Goal: Transaction & Acquisition: Subscribe to service/newsletter

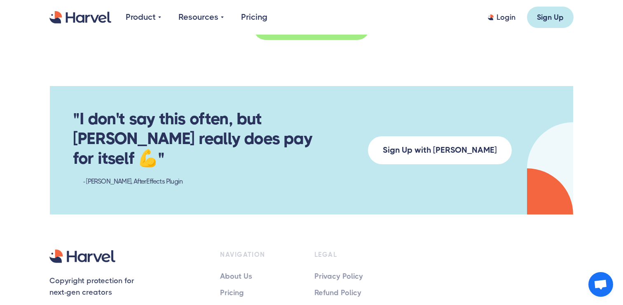
scroll to position [1430, 0]
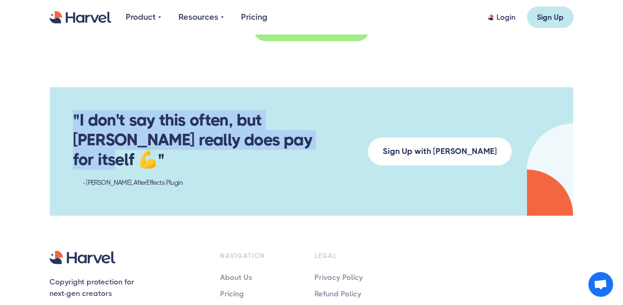
drag, startPoint x: 135, startPoint y: 83, endPoint x: 281, endPoint y: 119, distance: 150.5
click at [280, 118] on div ""I don't say this often, but Harvel really does pay for itself 💪" - Davey, Afte…" at bounding box center [311, 151] width 523 height 128
click at [281, 119] on h3 ""I don't say this often, but Harvel really does pay for itself 💪" - Davey, Afte…" at bounding box center [201, 151] width 256 height 82
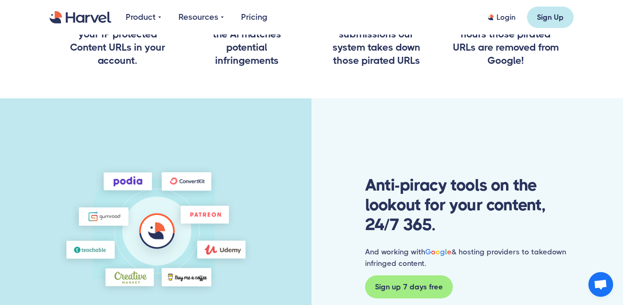
scroll to position [425, 0]
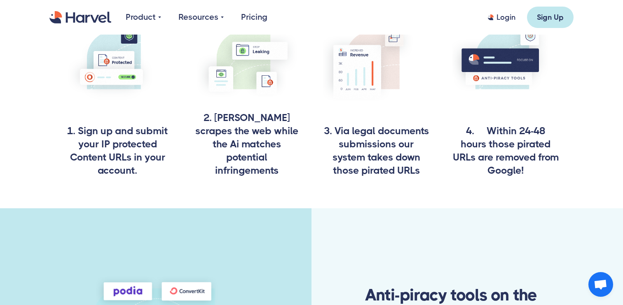
click at [247, 17] on link "Pricing" at bounding box center [254, 17] width 26 height 12
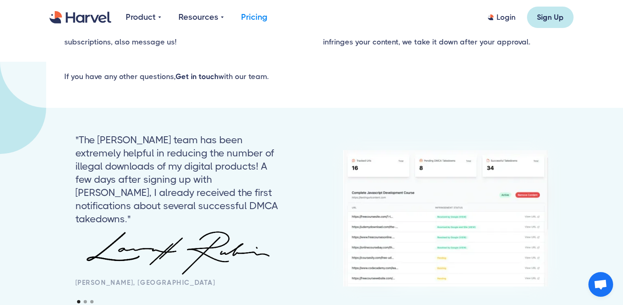
scroll to position [793, 0]
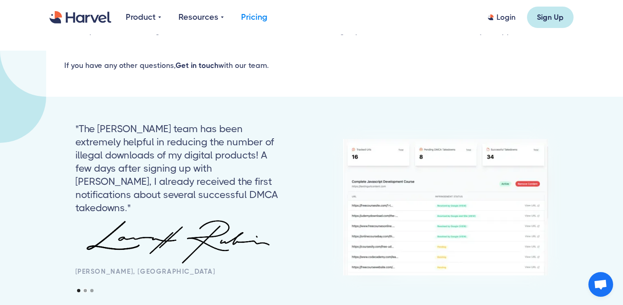
click at [84, 289] on div "Show slide 2 of 3" at bounding box center [85, 290] width 3 height 3
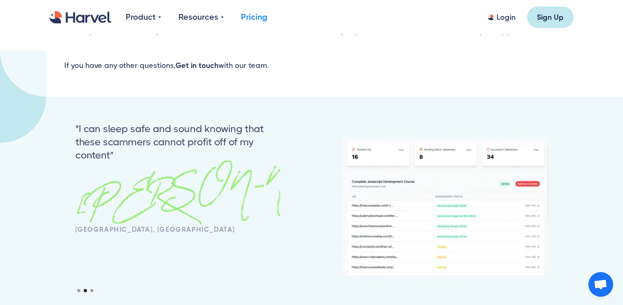
click at [92, 289] on div "Show slide 3 of 3" at bounding box center [91, 290] width 3 height 3
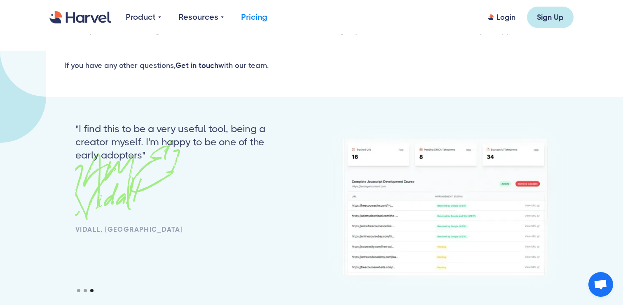
click at [80, 289] on div "carousel" at bounding box center [177, 290] width 205 height 3
click at [79, 289] on div "Show slide 1 of 3" at bounding box center [78, 290] width 3 height 3
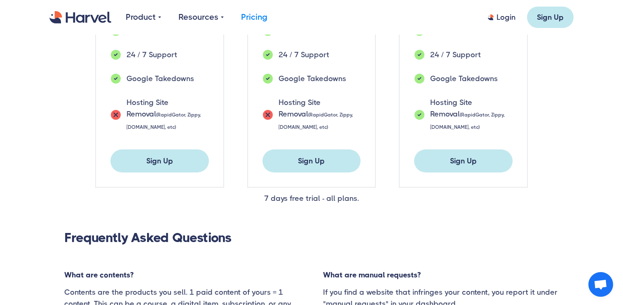
scroll to position [0, 0]
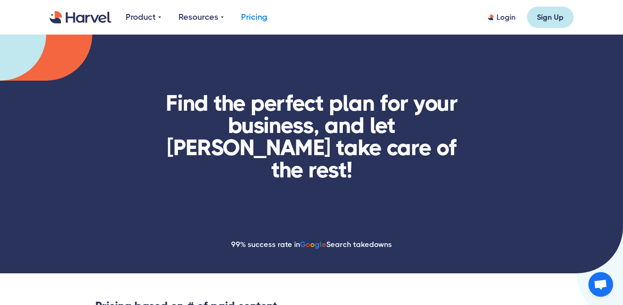
click at [77, 19] on img "home" at bounding box center [80, 17] width 62 height 13
